Goal: Obtain resource: Obtain resource

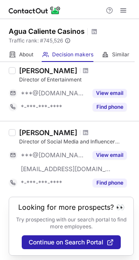
scroll to position [664, 0]
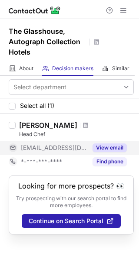
click at [100, 146] on button "View email" at bounding box center [109, 147] width 34 height 9
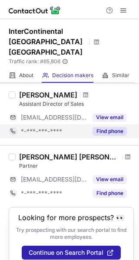
scroll to position [523, 0]
